Goal: Task Accomplishment & Management: Complete application form

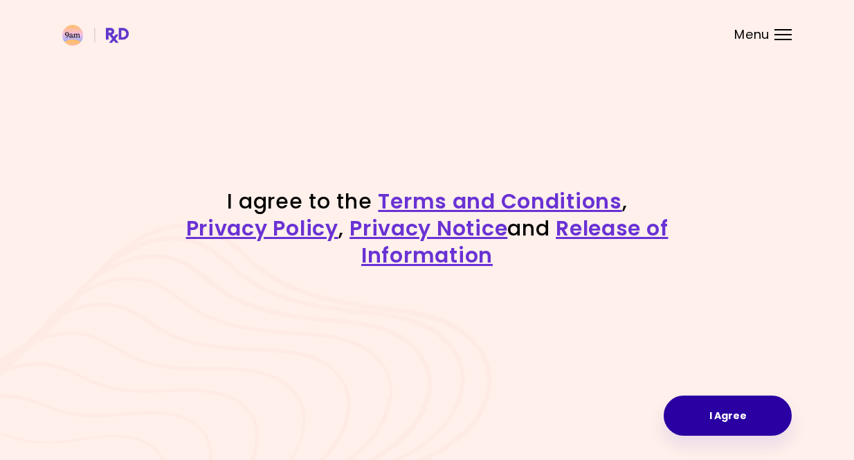
click at [763, 421] on button "I Agree" at bounding box center [728, 415] width 128 height 40
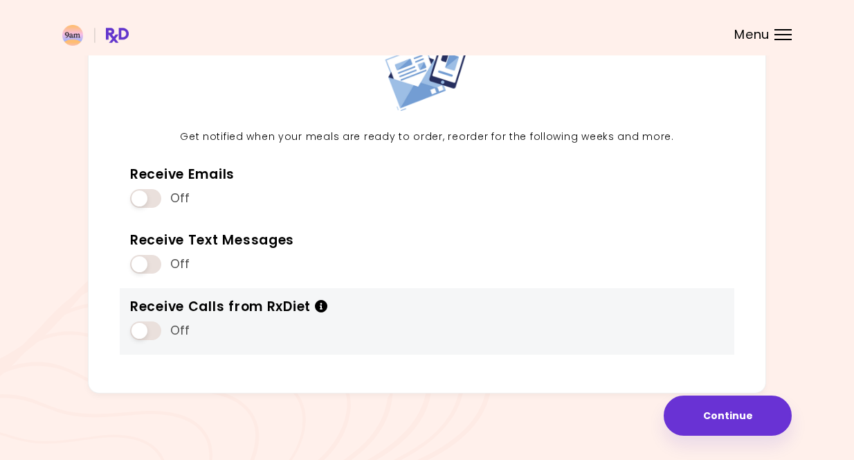
scroll to position [111, 0]
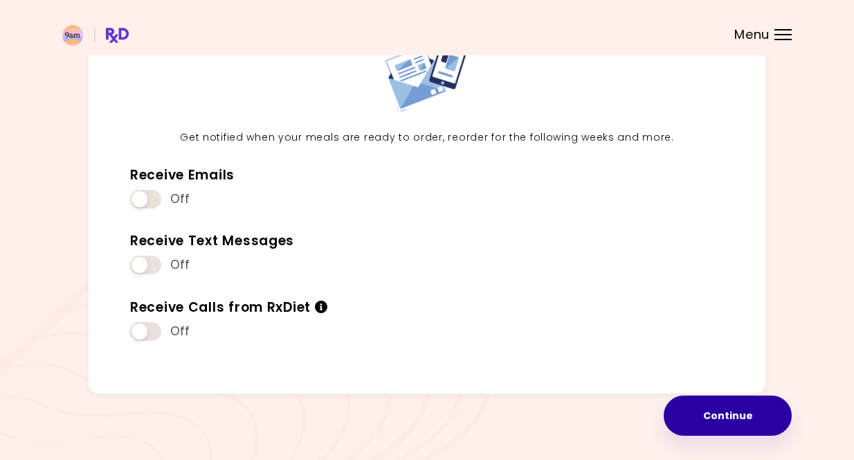
click at [717, 413] on button "Continue" at bounding box center [728, 415] width 128 height 40
